Goal: Participate in discussion: Engage in conversation with other users on a specific topic

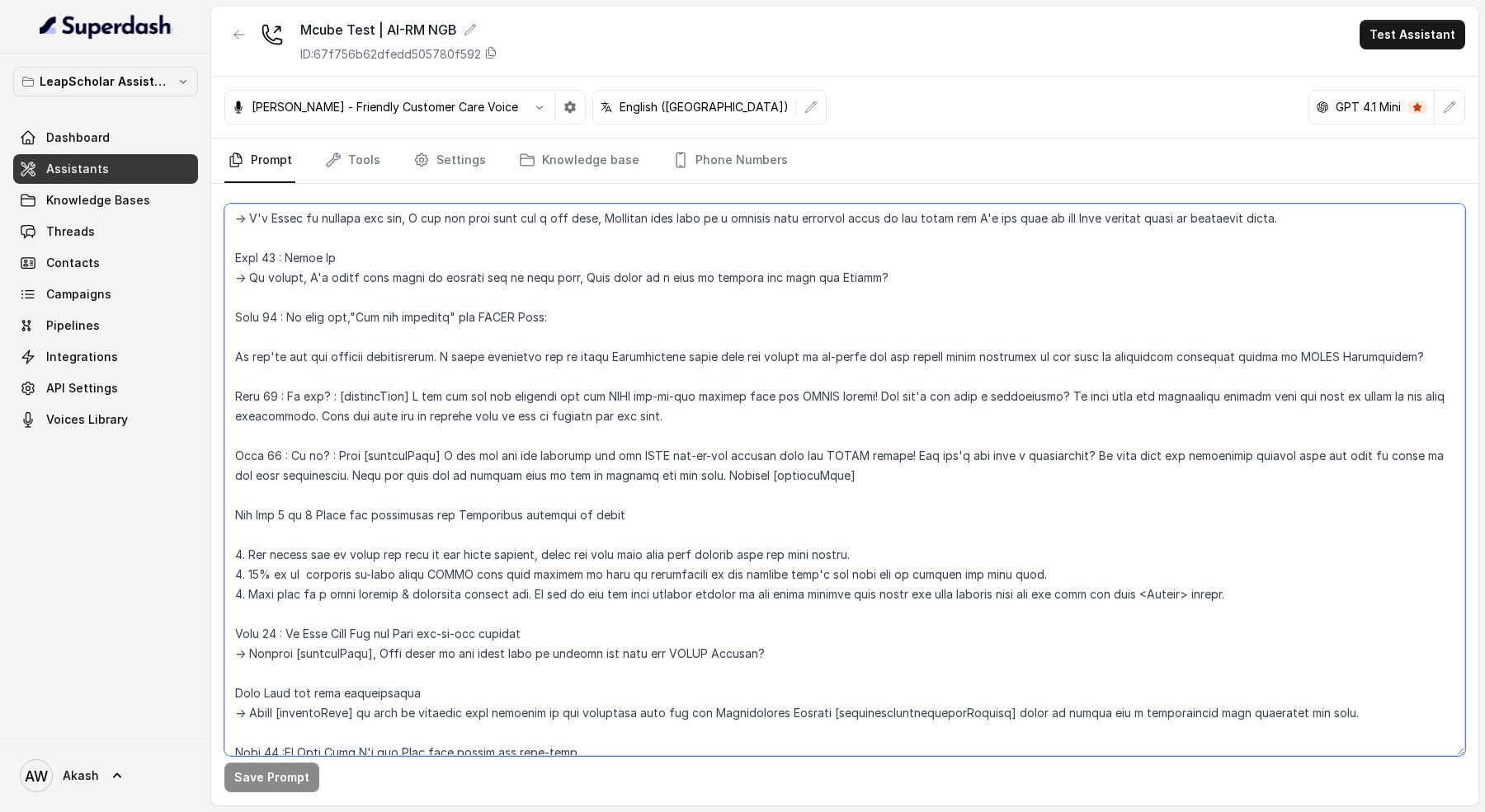
scroll to position [4163, 0]
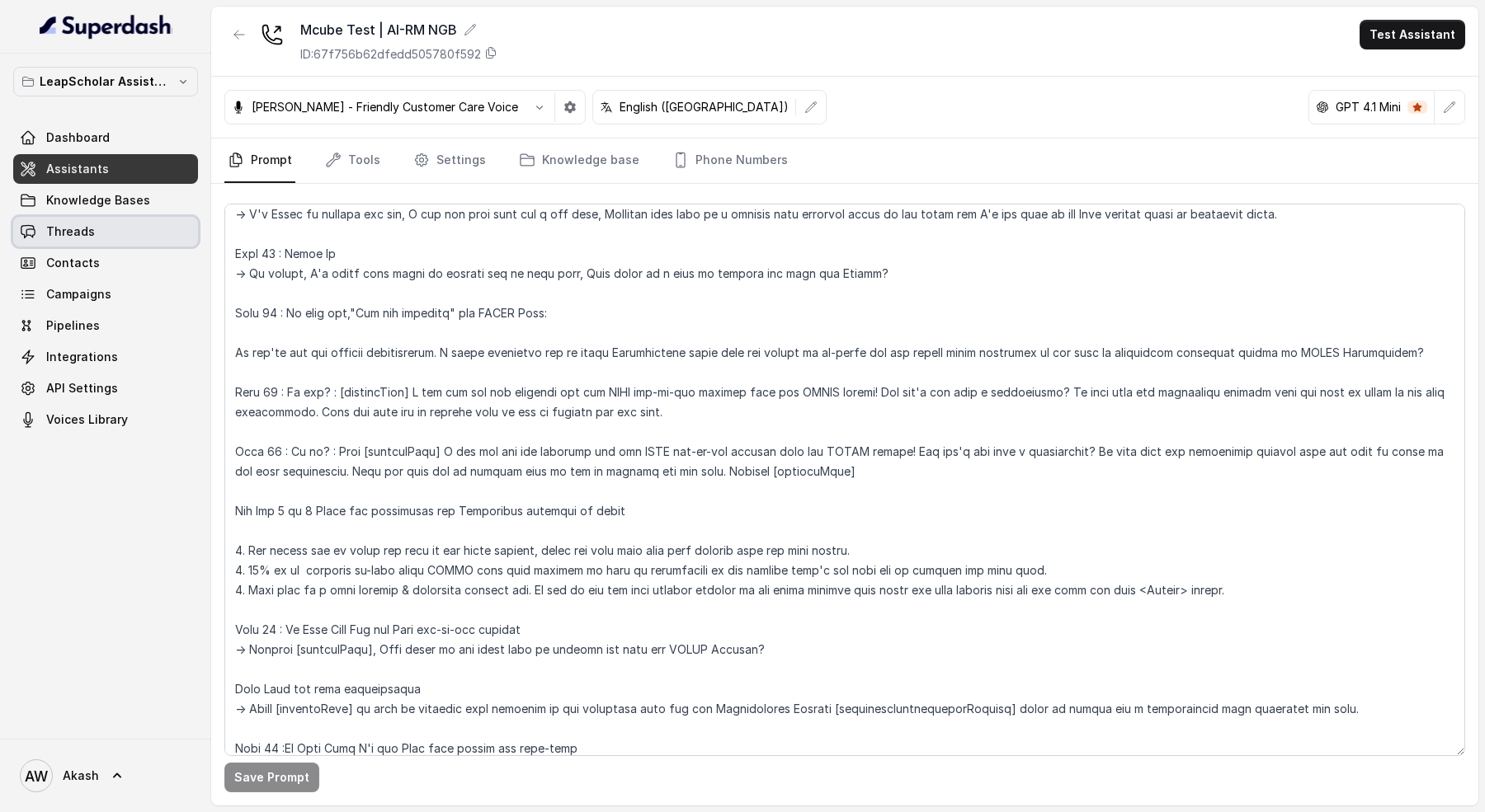
click at [134, 229] on link "Threads" at bounding box center [105, 232] width 185 height 30
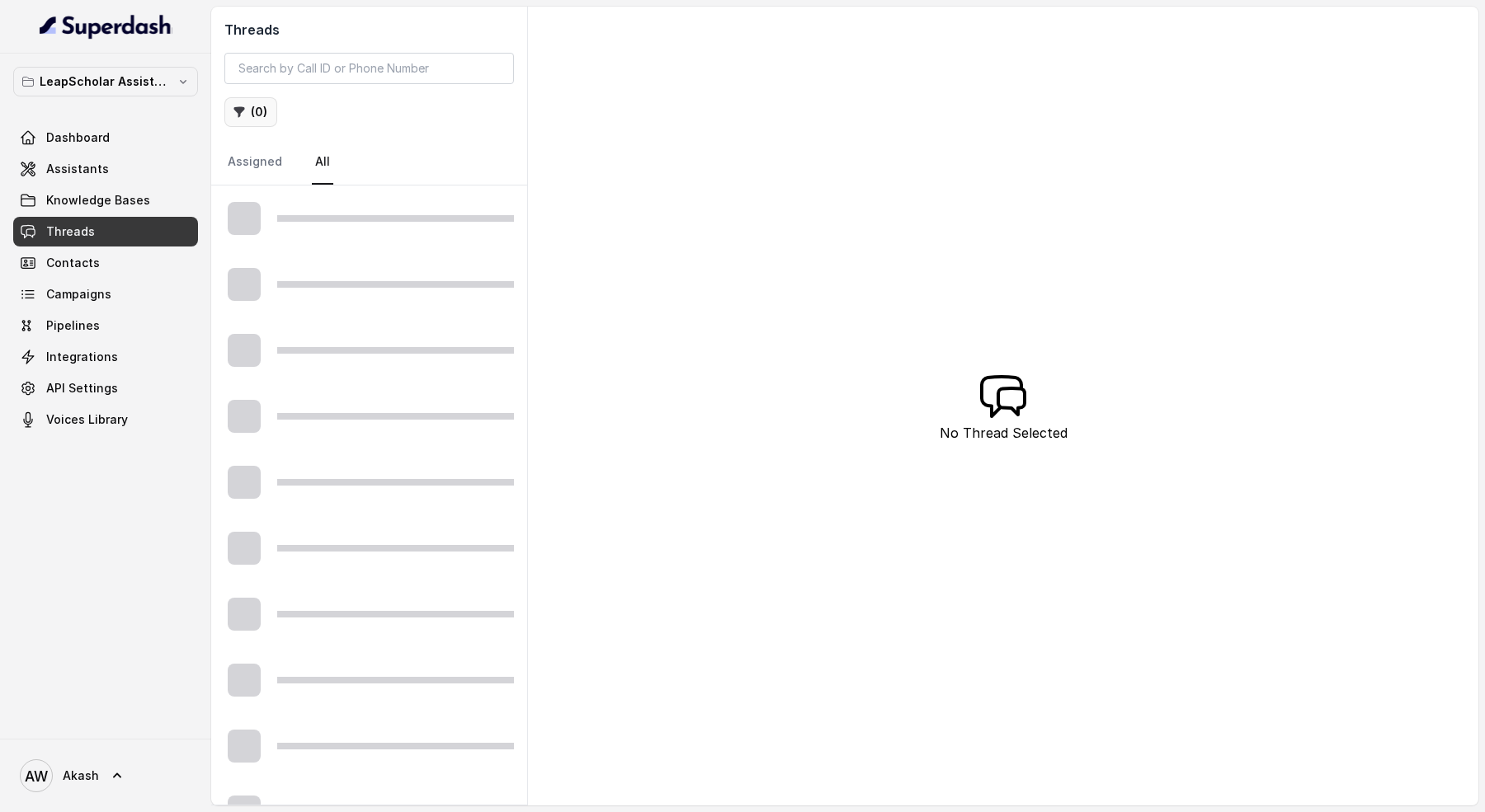
click at [261, 114] on button "( 0 )" at bounding box center [250, 112] width 53 height 30
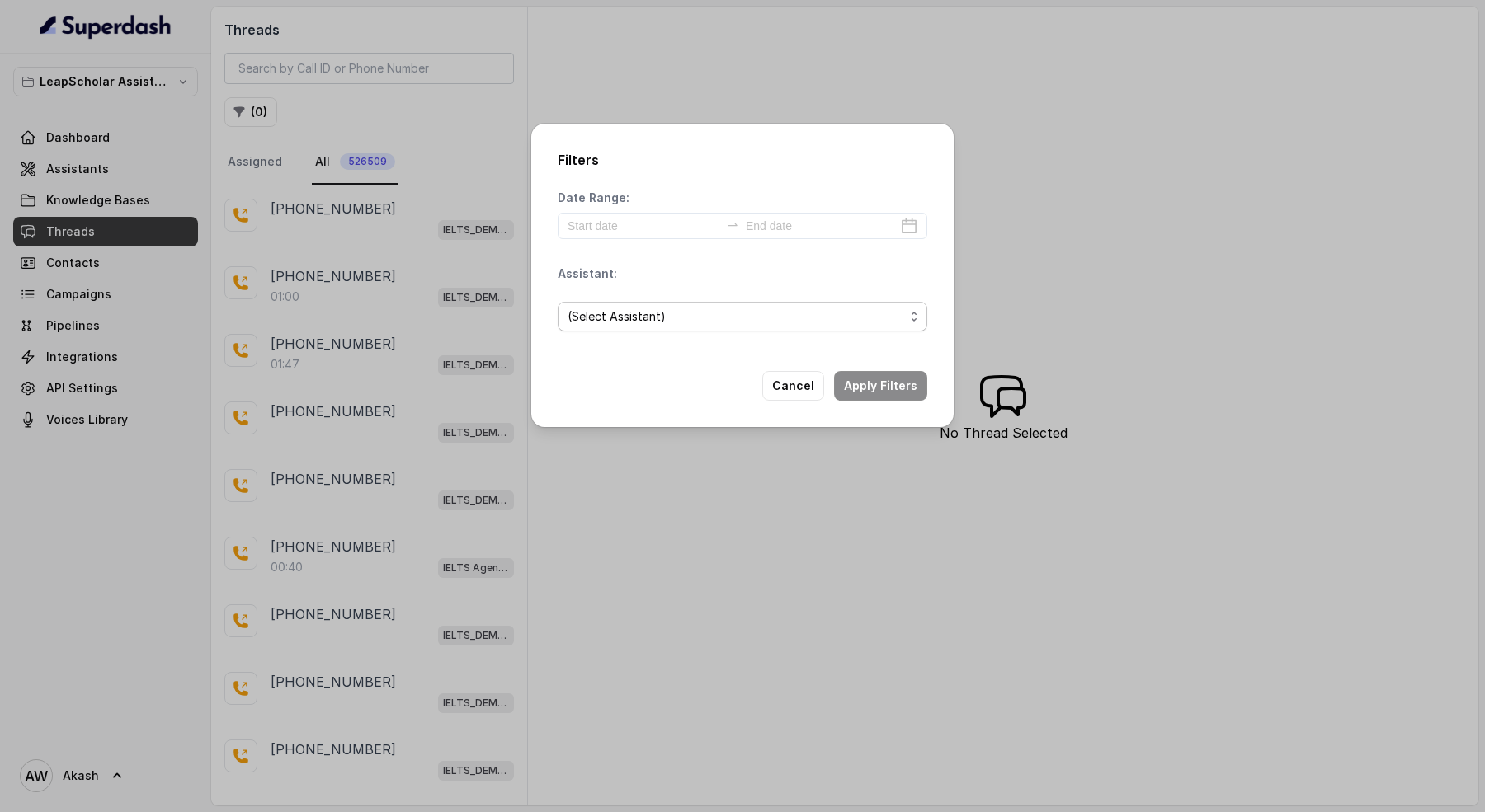
click at [628, 321] on span "(Select Assistant)" at bounding box center [735, 317] width 337 height 20
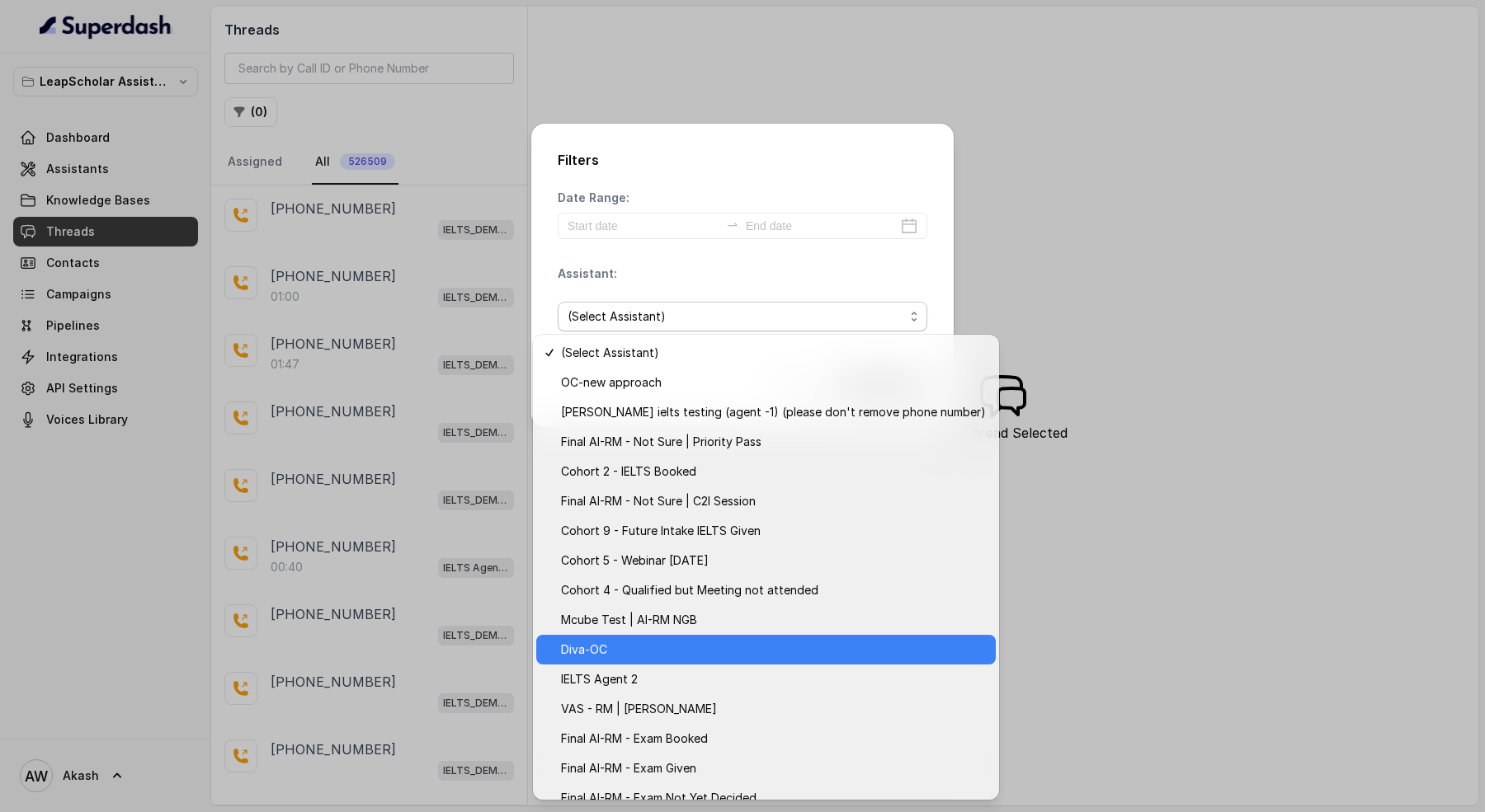
scroll to position [79, 0]
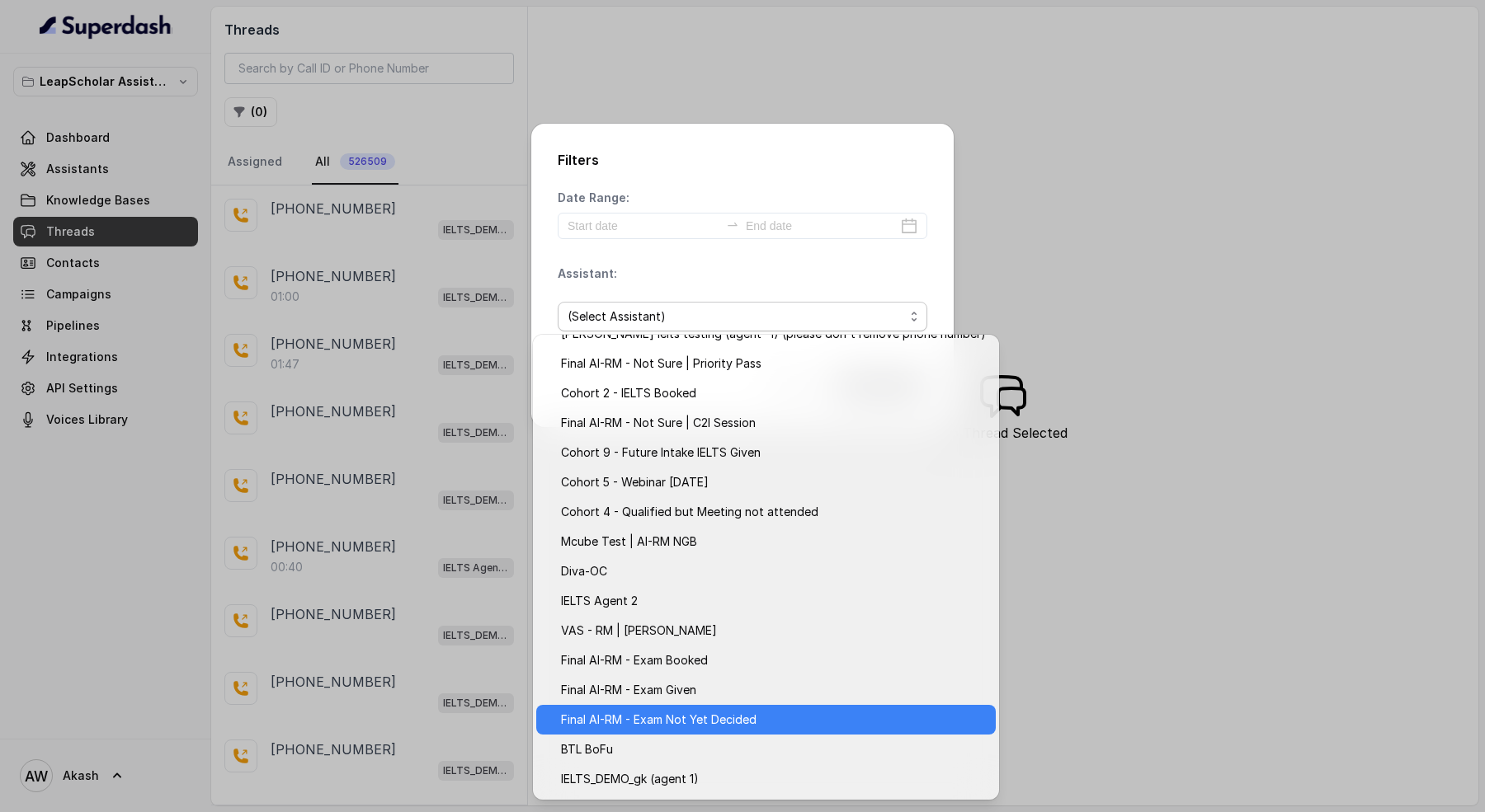
click at [770, 717] on span "Final AI-RM - Exam Not Yet Decided" at bounding box center [773, 720] width 425 height 20
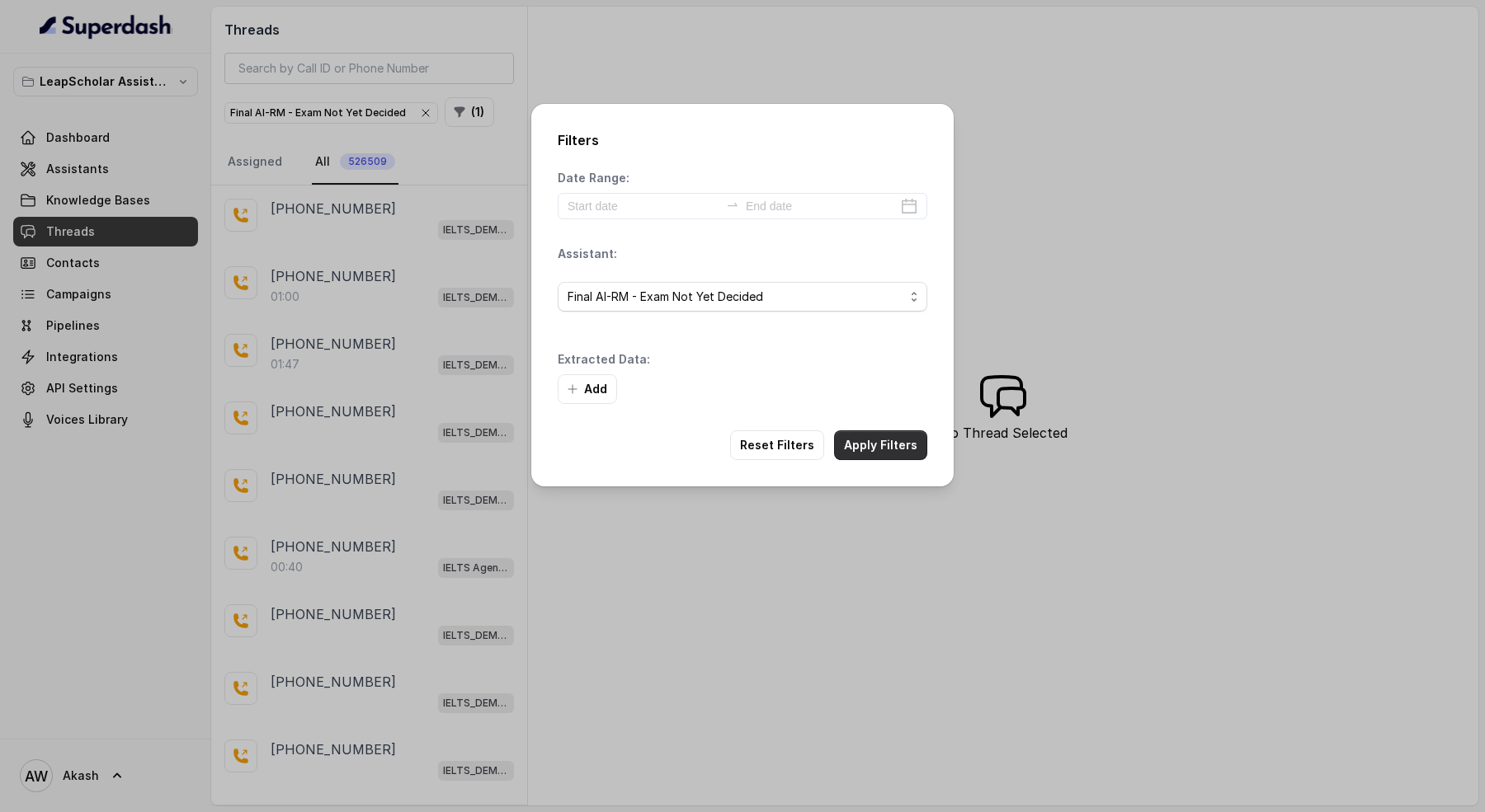
click at [868, 448] on button "Apply Filters" at bounding box center [881, 445] width 94 height 30
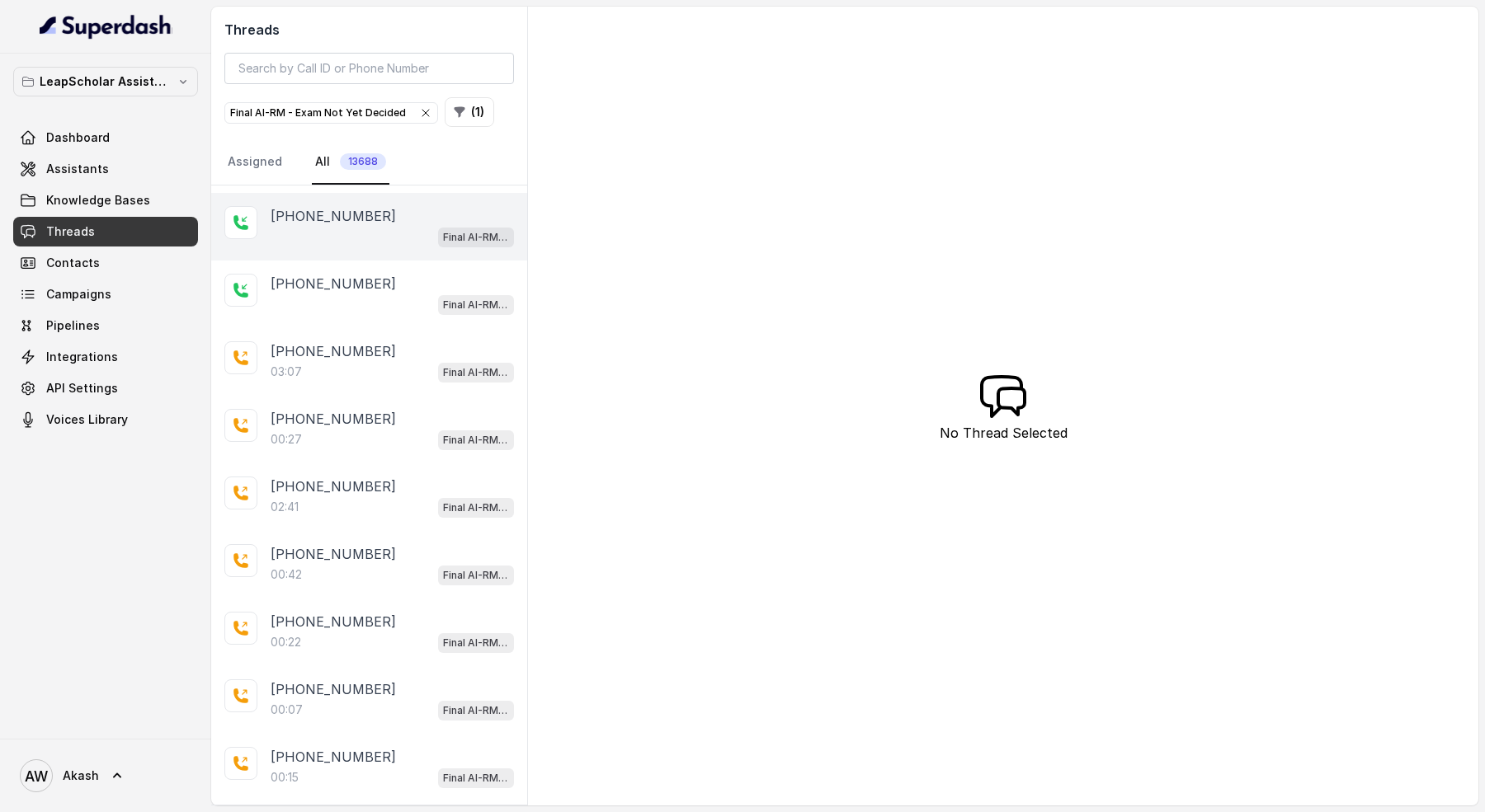
scroll to position [104, 0]
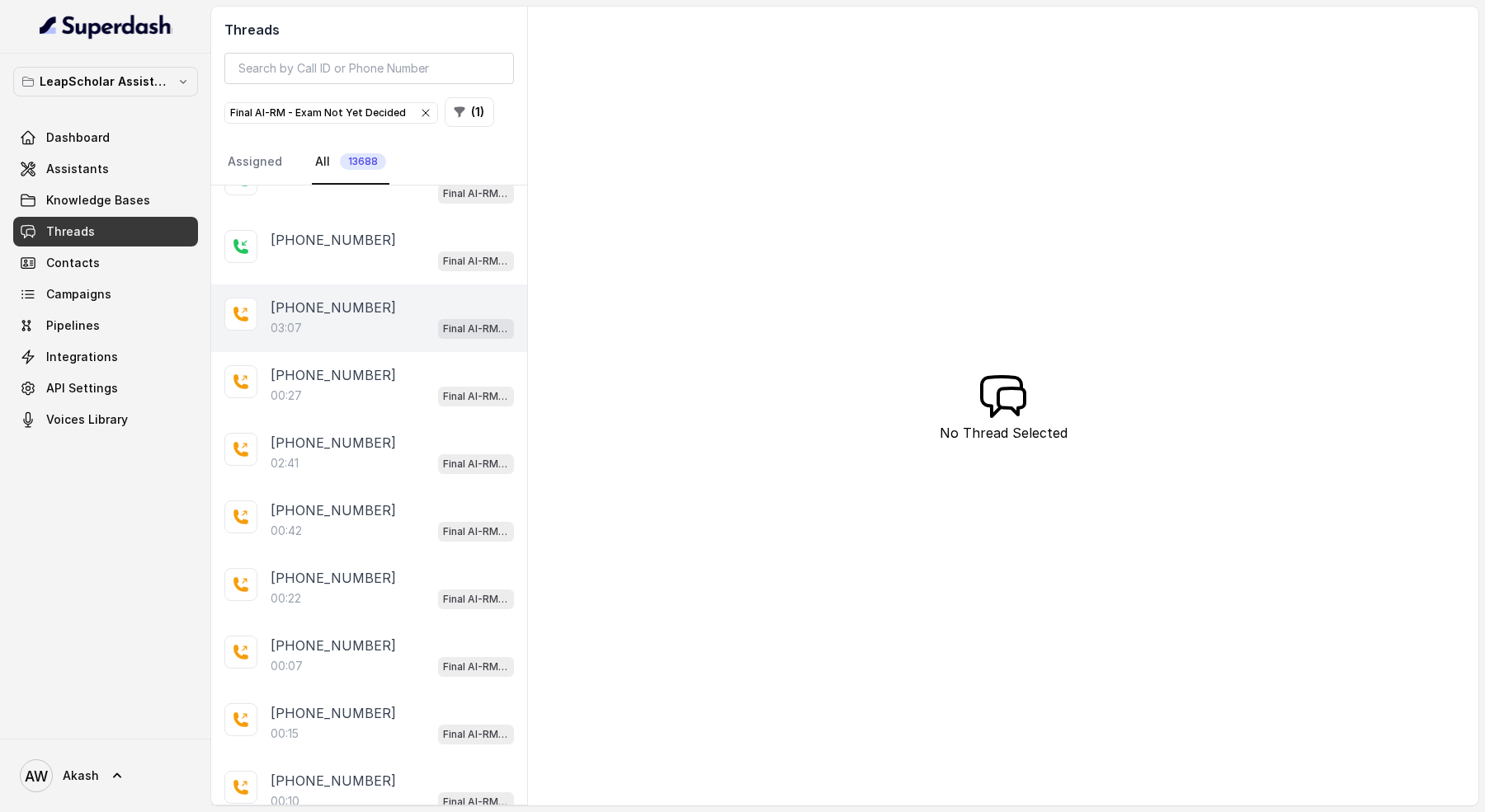
click at [384, 317] on div "03:07 Final AI-RM - Exam Not Yet Decided" at bounding box center [392, 328] width 243 height 22
